Goal: Task Accomplishment & Management: Manage account settings

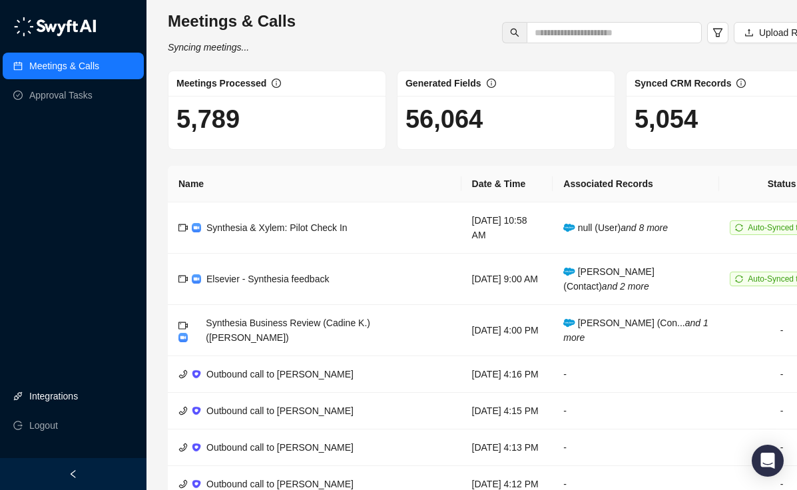
click at [53, 396] on link "Integrations" at bounding box center [53, 396] width 49 height 27
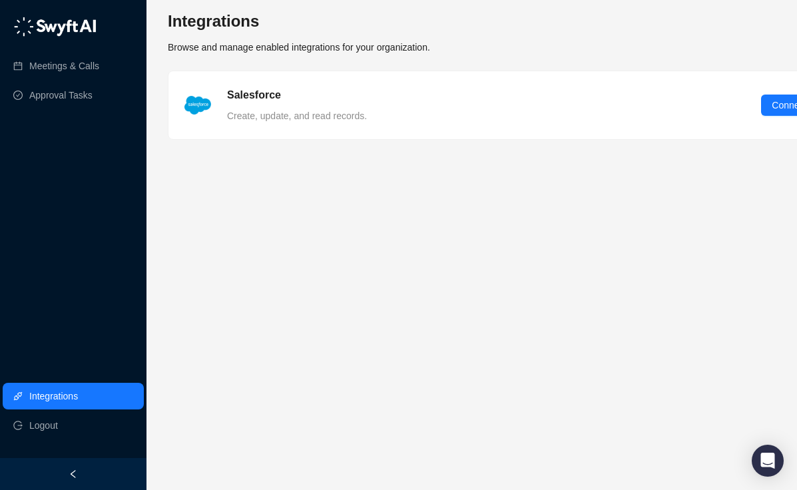
scroll to position [0, 69]
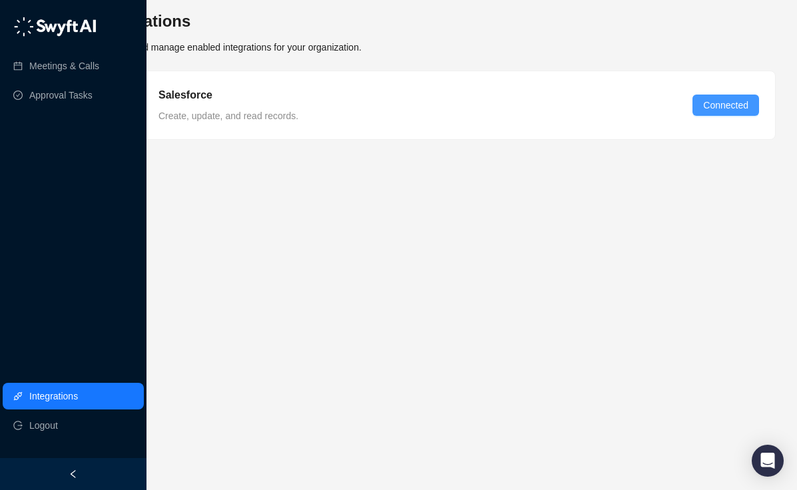
click at [725, 107] on span "Connected" at bounding box center [725, 105] width 45 height 15
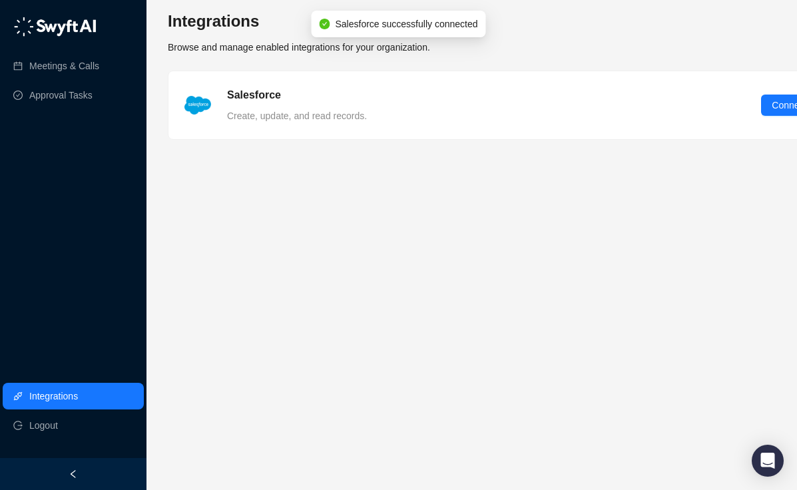
click at [217, 43] on span "Browse and manage enabled integrations for your organization." at bounding box center [299, 47] width 262 height 11
click at [81, 67] on link "Meetings & Calls" at bounding box center [64, 66] width 70 height 27
